Goal: Feedback & Contribution: Leave review/rating

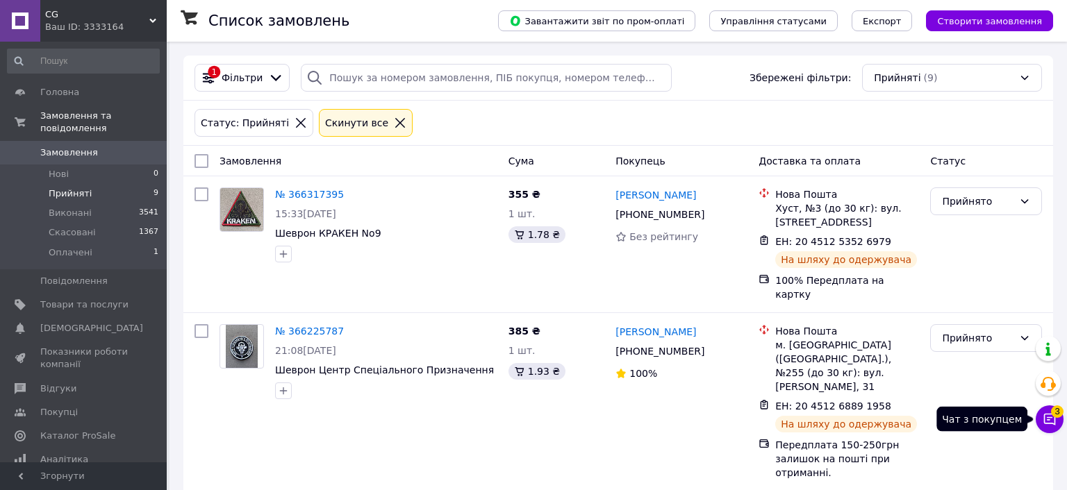
click at [1047, 421] on icon at bounding box center [1049, 420] width 14 height 14
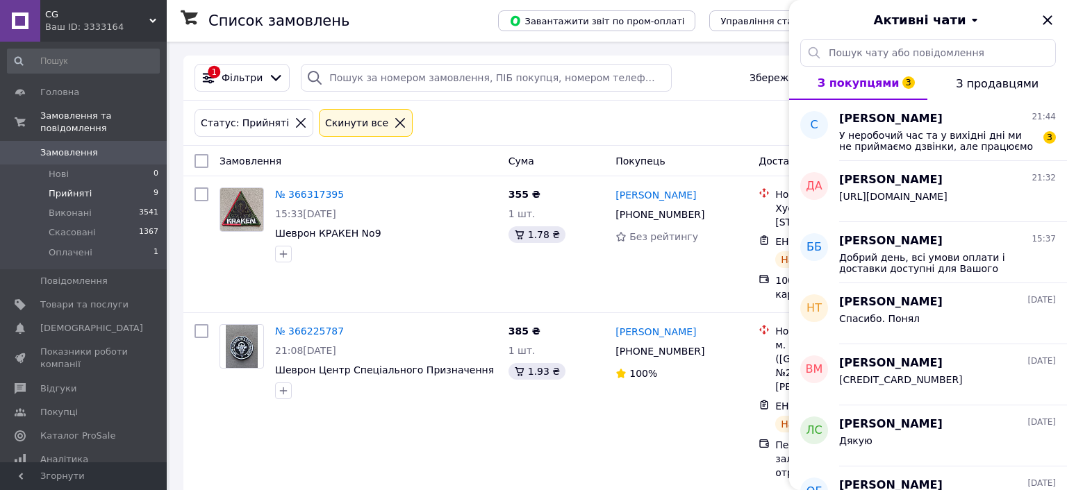
click at [879, 133] on span "У неробочий час та у вихідні дні ми не приймаємо дзвінки, але працюємо в режимі…" at bounding box center [937, 141] width 197 height 22
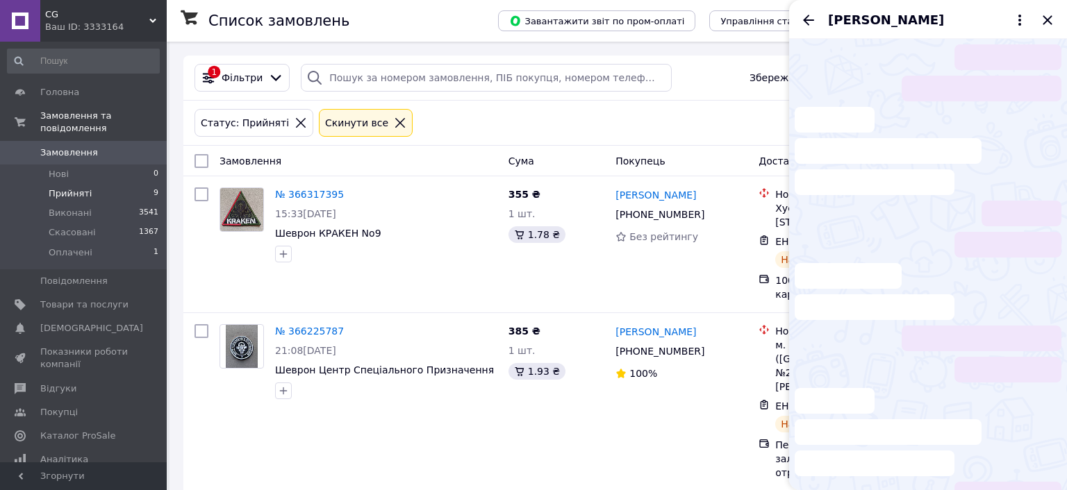
scroll to position [57, 0]
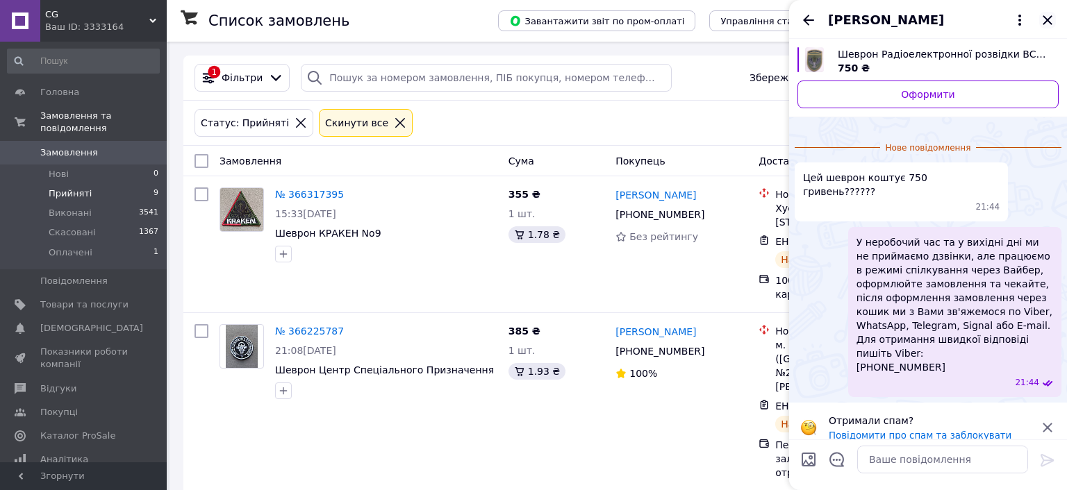
click at [1048, 15] on icon "Закрити" at bounding box center [1047, 20] width 17 height 17
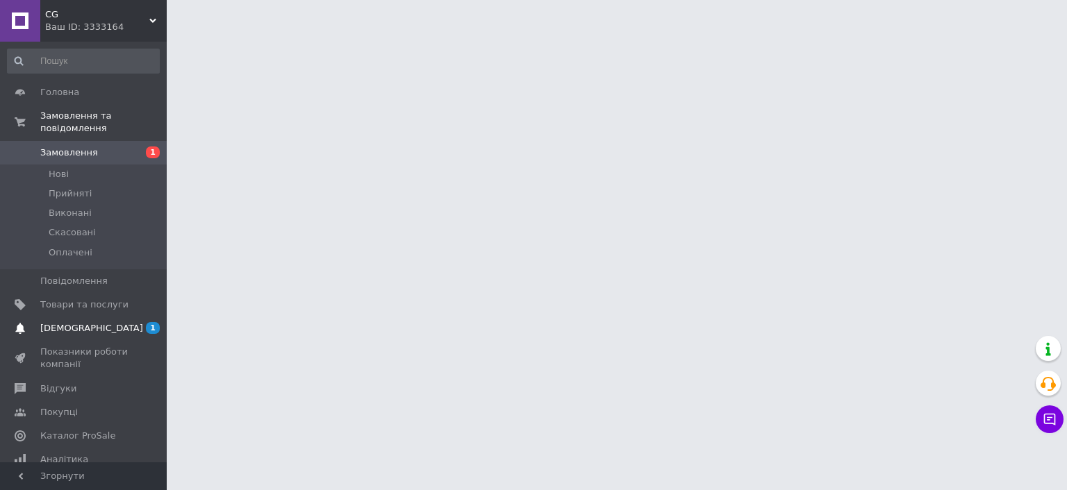
click at [57, 322] on span "[DEMOGRAPHIC_DATA]" at bounding box center [91, 328] width 103 height 13
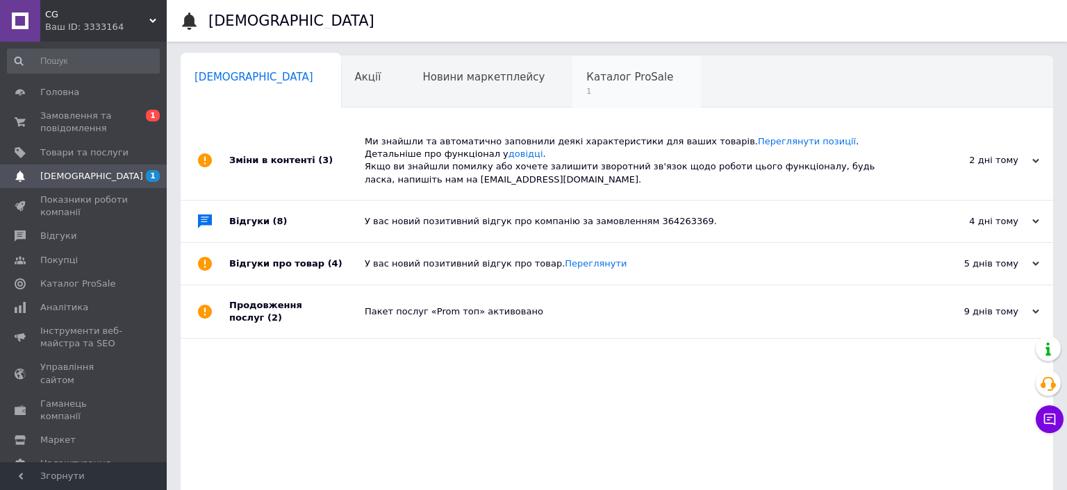
click at [586, 72] on span "Каталог ProSale" at bounding box center [629, 77] width 87 height 13
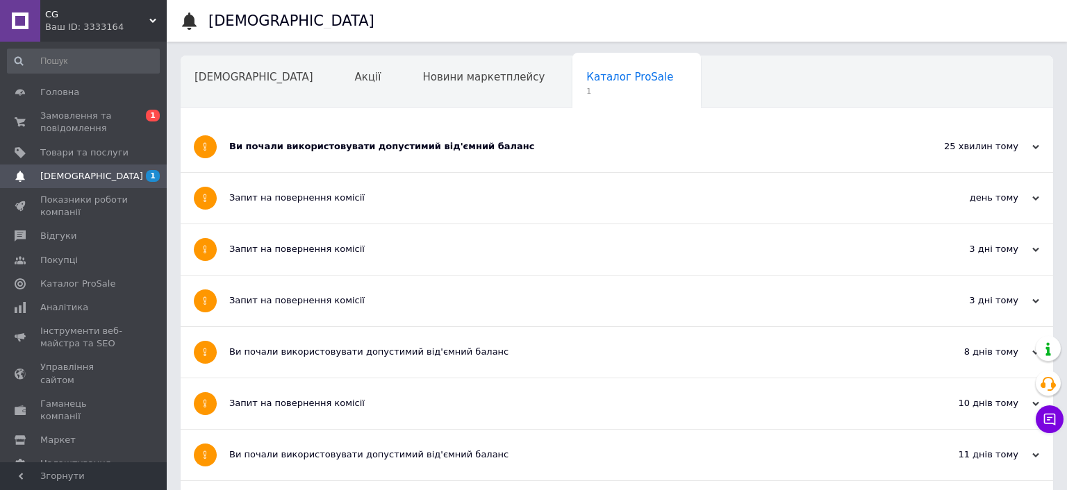
click at [476, 160] on div "Ви почали використовувати допустимий від'ємний баланс" at bounding box center [564, 147] width 671 height 51
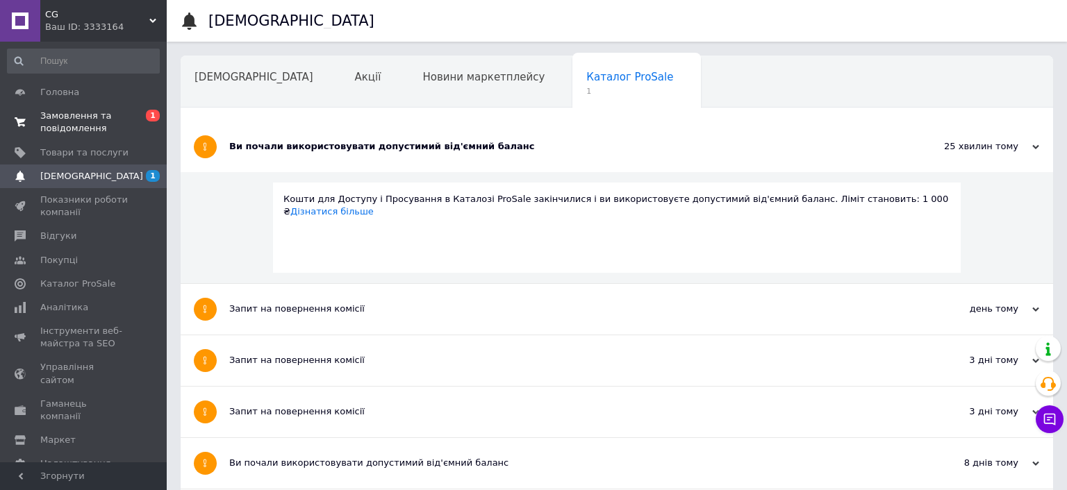
click at [61, 125] on span "Замовлення та повідомлення" at bounding box center [84, 122] width 88 height 25
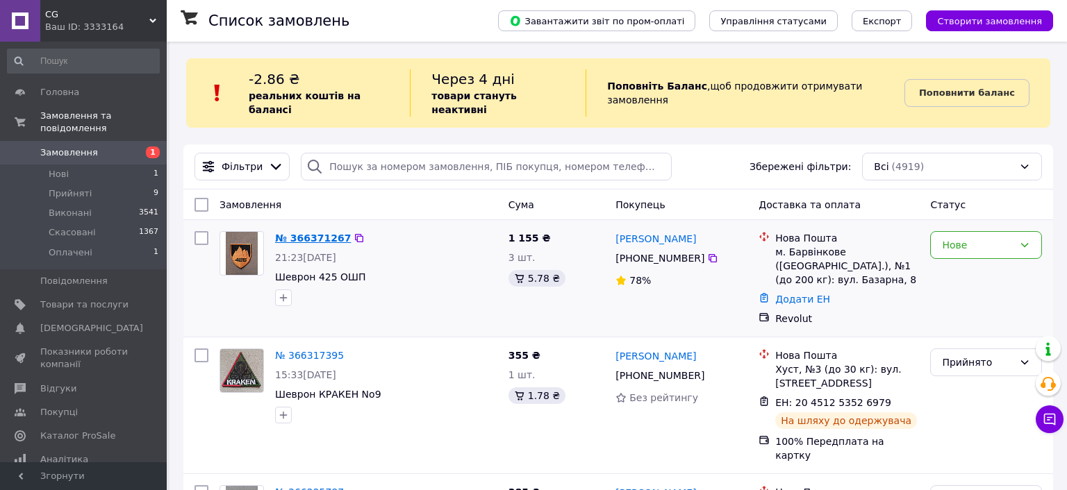
click at [306, 233] on link "№ 366371267" at bounding box center [313, 238] width 76 height 11
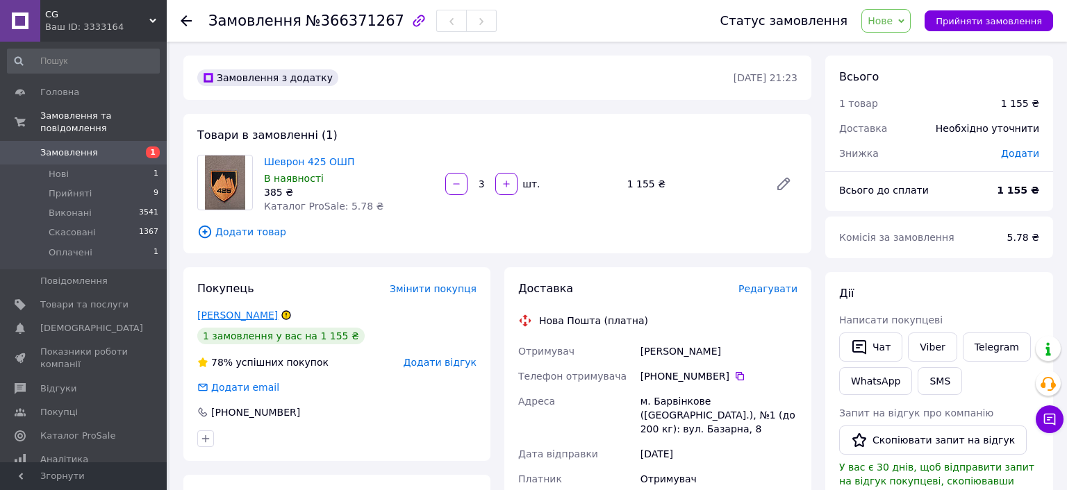
click at [216, 318] on link "Андреєв Дмитро" at bounding box center [237, 315] width 81 height 11
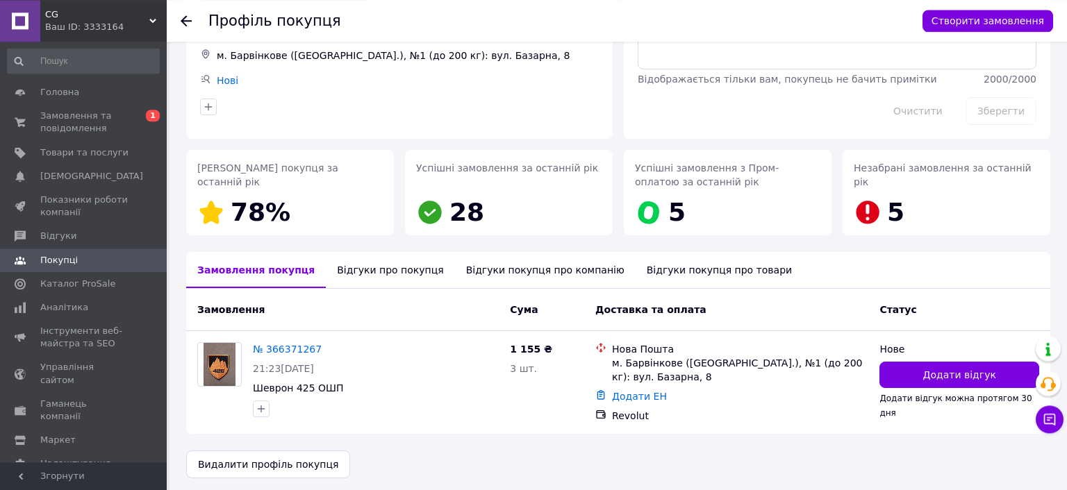
scroll to position [108, 0]
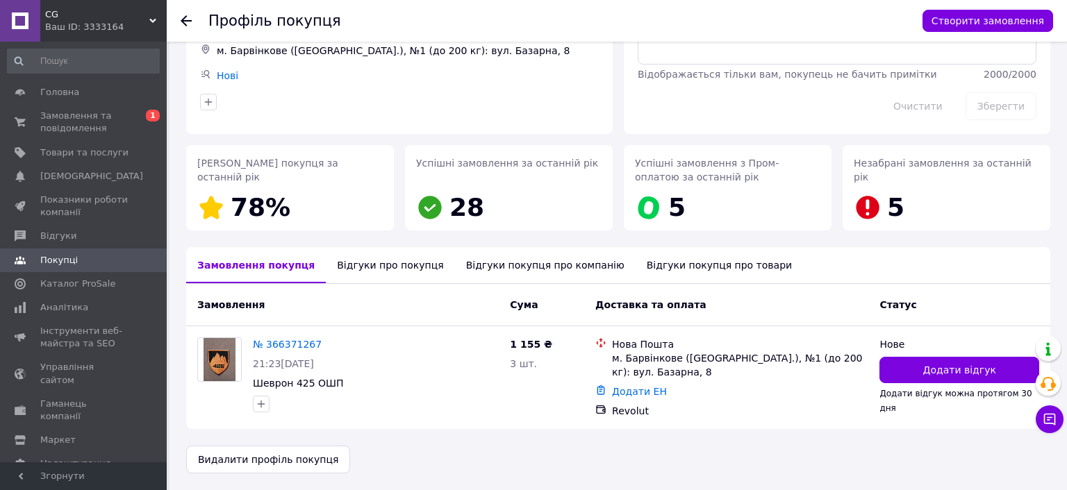
click at [371, 257] on div "Відгуки про покупця" at bounding box center [390, 265] width 128 height 36
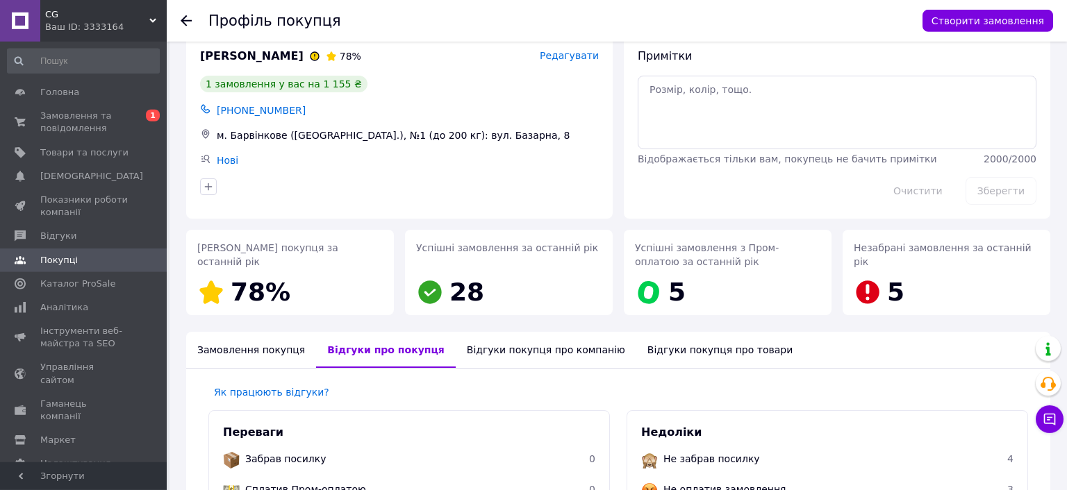
scroll to position [0, 0]
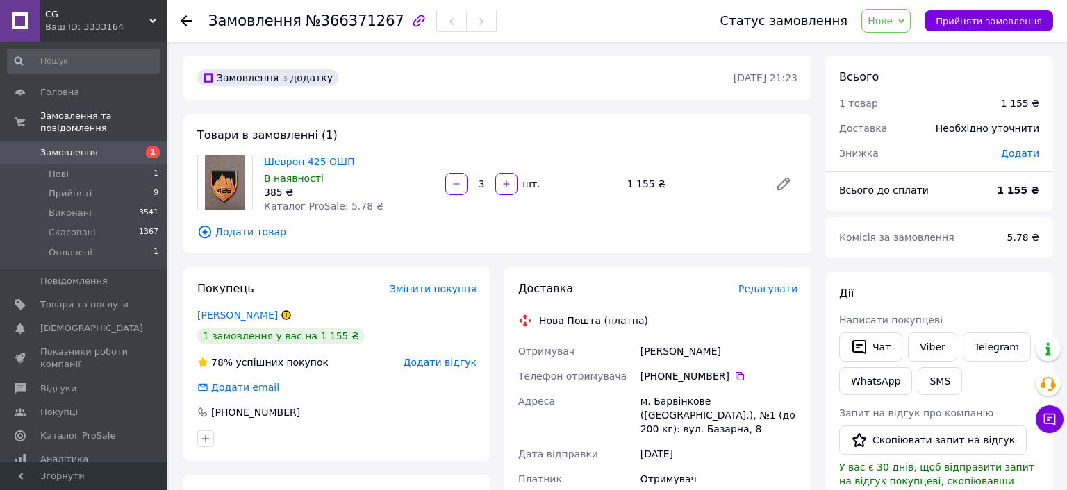
click at [451, 366] on span "Додати відгук" at bounding box center [439, 362] width 73 height 11
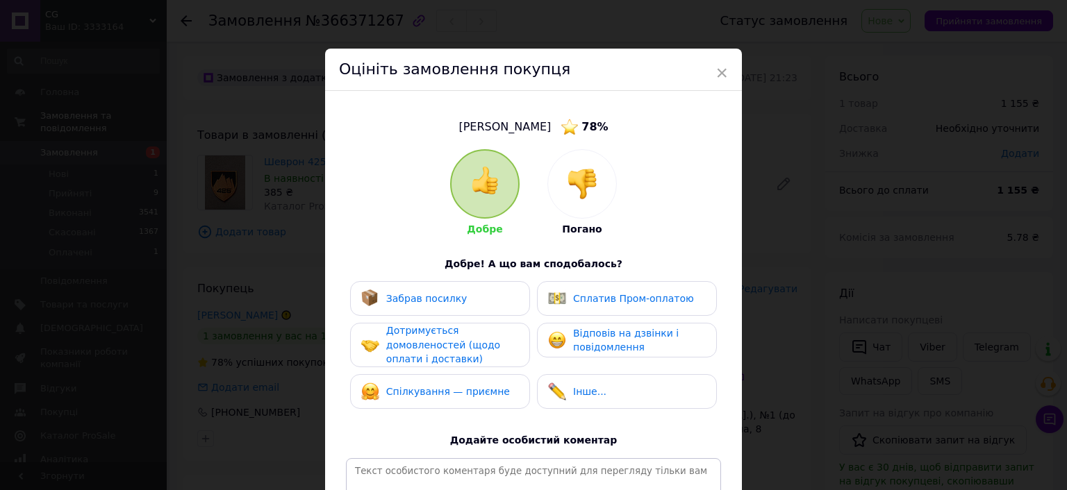
click at [592, 192] on img at bounding box center [582, 184] width 31 height 31
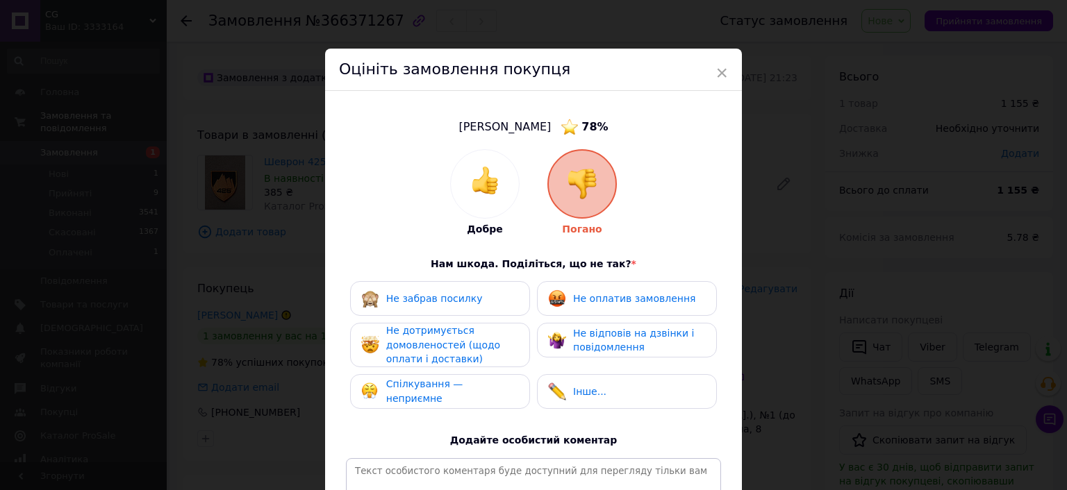
click at [435, 348] on span "Не дотримується домовленостей (щодо оплати і доставки)" at bounding box center [443, 345] width 114 height 40
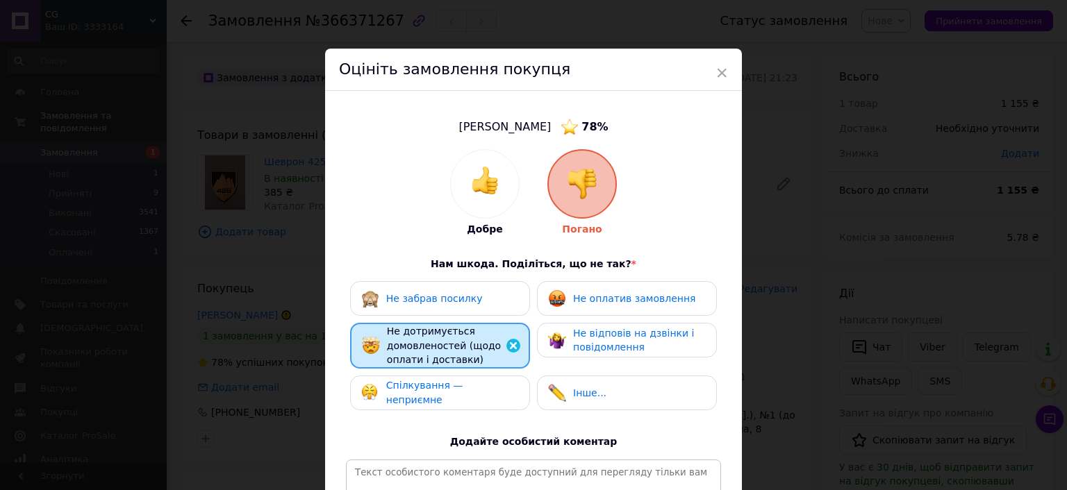
click at [460, 397] on span "Спілкування — неприємне" at bounding box center [424, 393] width 77 height 26
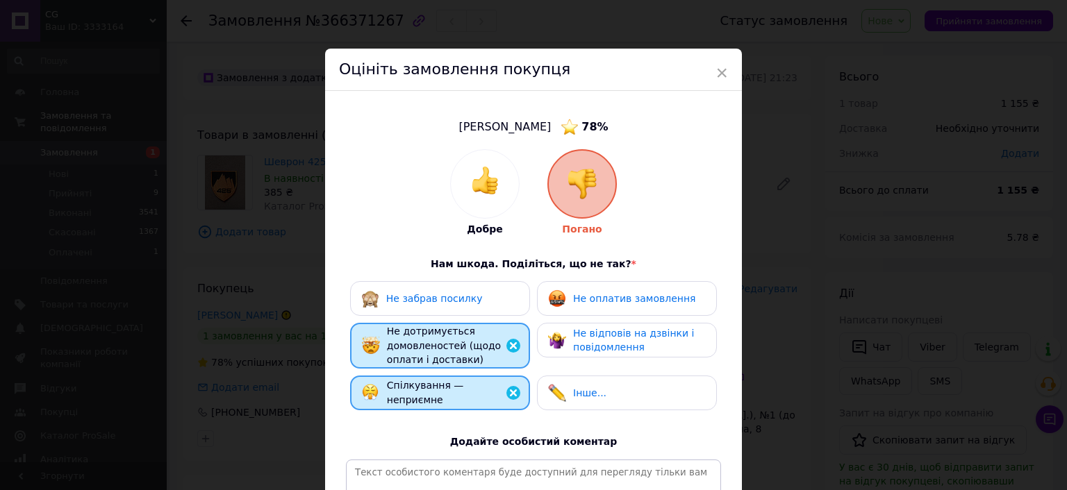
click at [604, 301] on span "Не оплатив замовлення" at bounding box center [634, 298] width 122 height 11
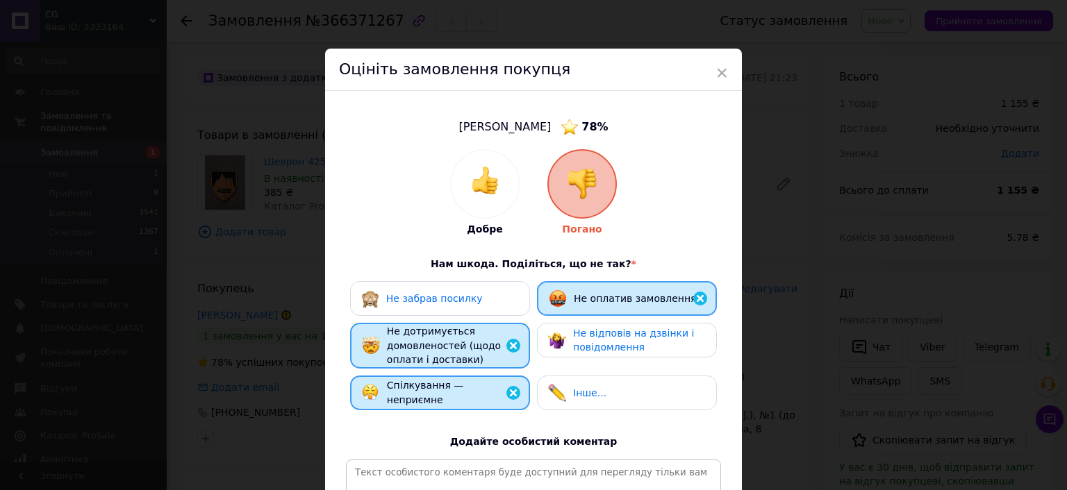
click at [605, 332] on span "Не відповів на дзвінки і повідомлення" at bounding box center [633, 341] width 121 height 26
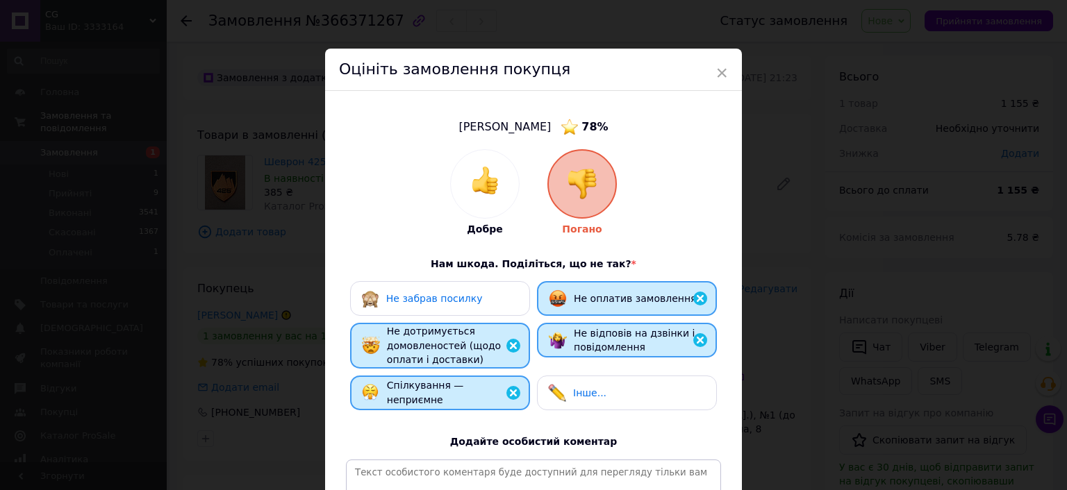
scroll to position [219, 0]
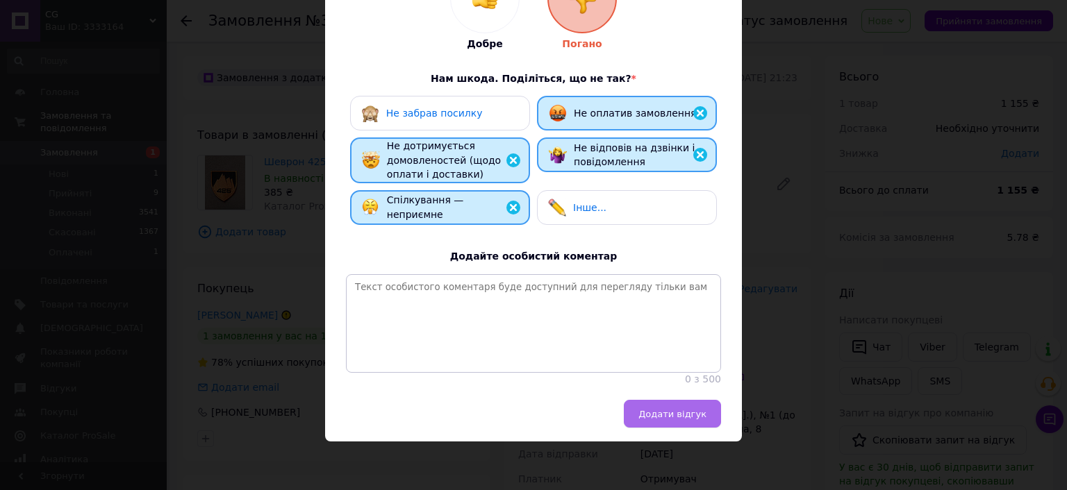
click at [676, 410] on span "Додати відгук" at bounding box center [672, 414] width 68 height 10
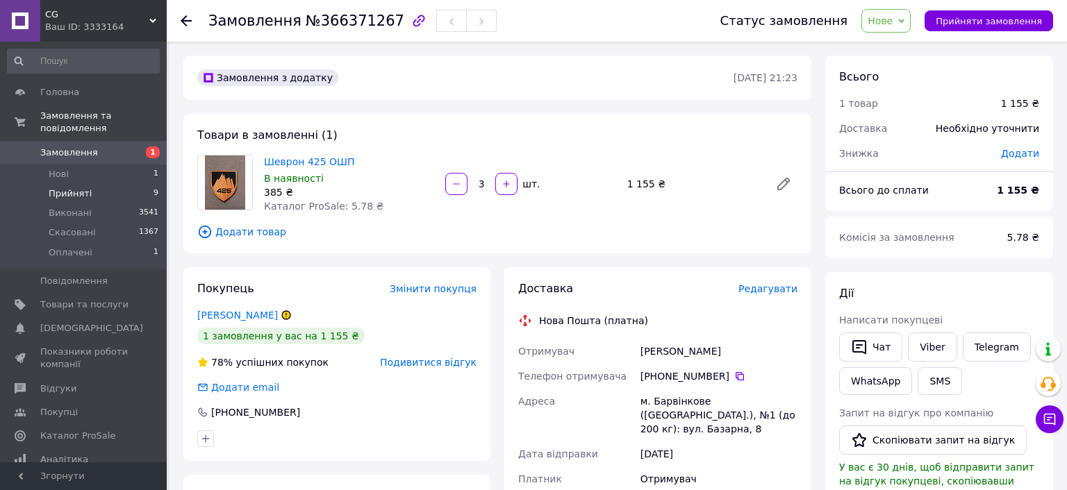
click at [65, 188] on span "Прийняті" at bounding box center [70, 194] width 43 height 13
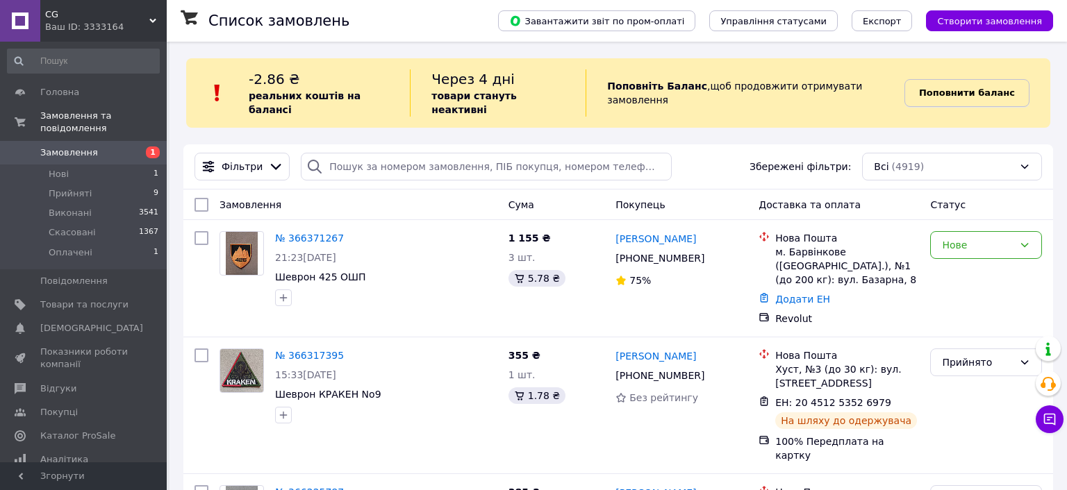
click at [972, 88] on b "Поповнити баланс" at bounding box center [967, 93] width 96 height 10
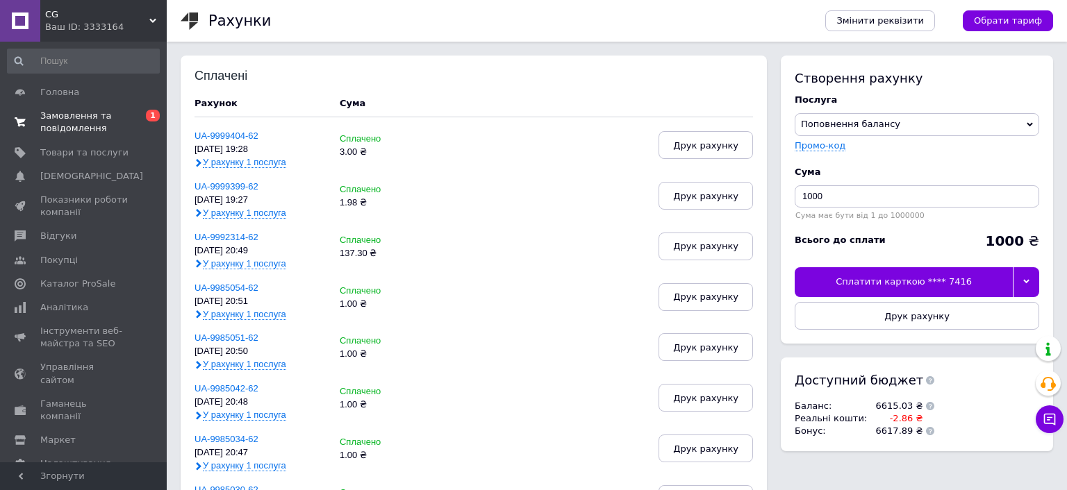
click at [66, 116] on span "Замовлення та повідомлення" at bounding box center [84, 122] width 88 height 25
